Goal: Information Seeking & Learning: Learn about a topic

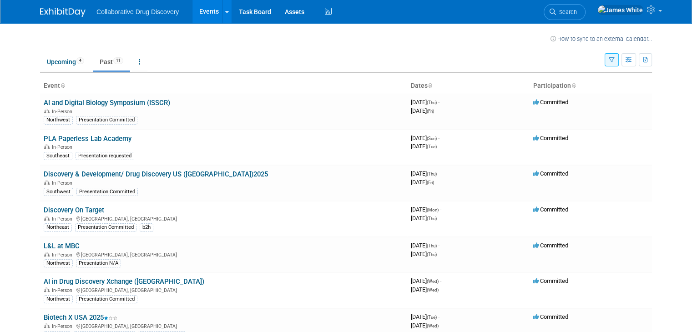
click at [184, 173] on link "Discovery & Development/ Drug Discovery US ([GEOGRAPHIC_DATA])2025" at bounding box center [156, 174] width 224 height 8
click at [85, 135] on link "PLA Paperless Lab Academy" at bounding box center [88, 139] width 88 height 8
click at [140, 106] on link "AI and Digital Biology Symposium (ISSCR)" at bounding box center [107, 103] width 126 height 8
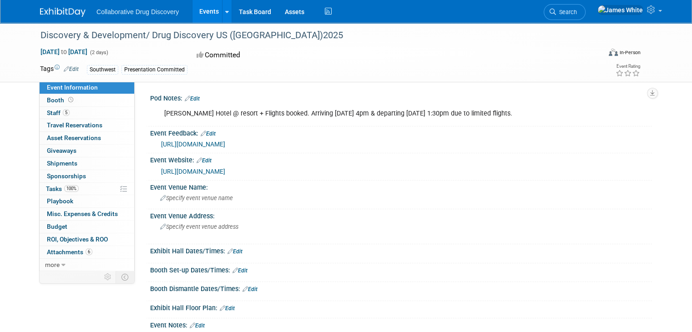
drag, startPoint x: 296, startPoint y: 171, endPoint x: 153, endPoint y: 173, distance: 142.3
click at [161, 173] on div "https://oxfordglobal.com/discovery-development" at bounding box center [403, 171] width 484 height 10
copy link "https://oxfordglobal.com/discovery-development"
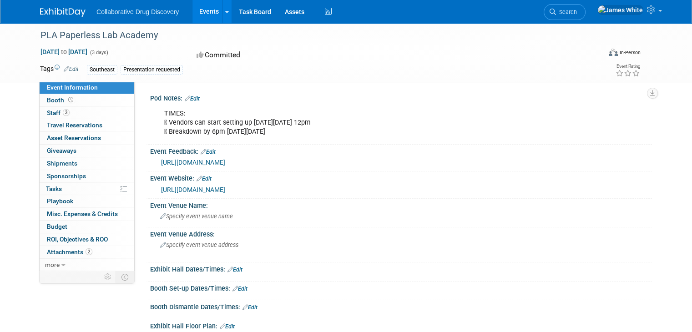
drag, startPoint x: 240, startPoint y: 190, endPoint x: 153, endPoint y: 190, distance: 86.8
click at [161, 190] on div "https://www.paperlesslabacademy.com/usa/" at bounding box center [403, 190] width 484 height 10
copy link "https://www.paperlesslabacademy.com/usa/"
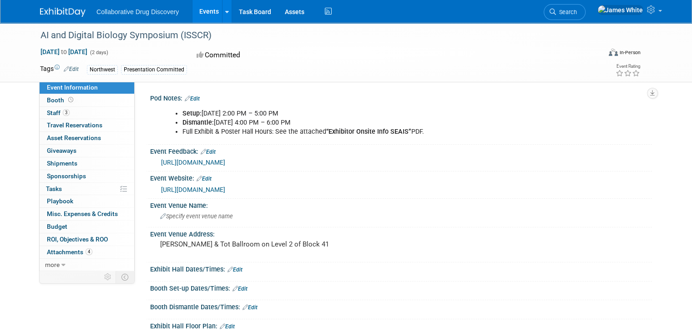
drag, startPoint x: 387, startPoint y: 190, endPoint x: 144, endPoint y: 185, distance: 243.3
click at [150, 185] on div "[URL][DOMAIN_NAME]" at bounding box center [400, 189] width 501 height 14
copy link "[URL][DOMAIN_NAME]"
